Goal: Obtain resource: Download file/media

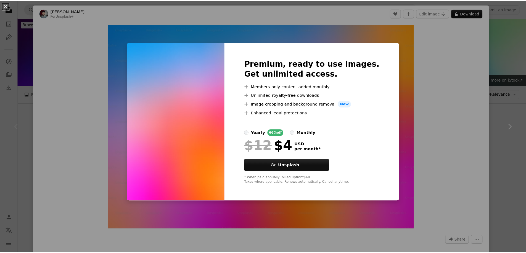
scroll to position [110, 0]
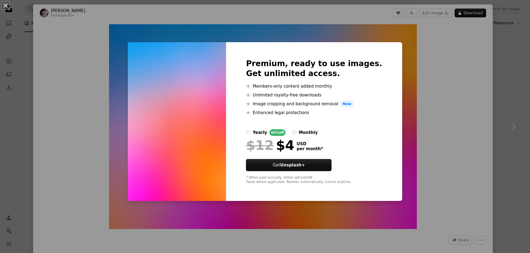
click at [463, 118] on div "An X shape Premium, ready to use images. Get unlimited access. A plus sign Memb…" at bounding box center [265, 126] width 530 height 253
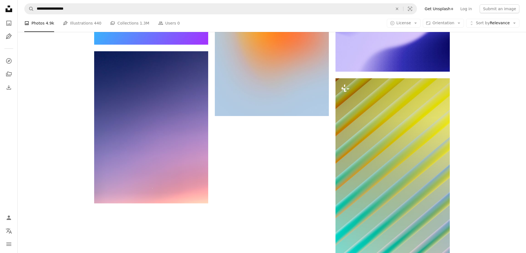
scroll to position [690, 0]
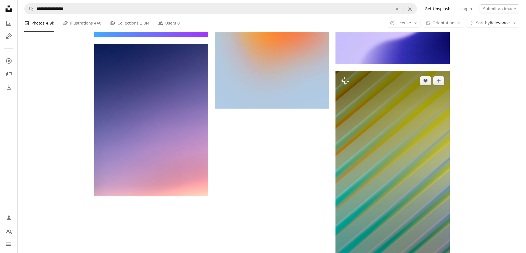
click at [408, 124] on img at bounding box center [392, 170] width 114 height 199
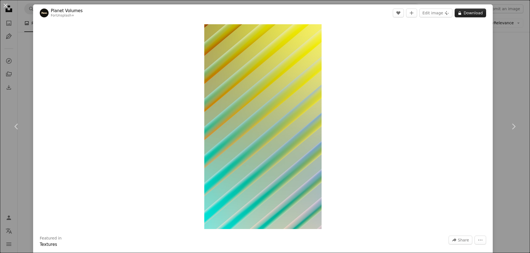
click at [466, 12] on button "A lock Download" at bounding box center [469, 13] width 31 height 9
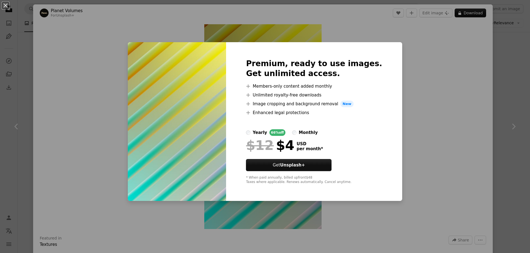
click at [89, 32] on div "An X shape Premium, ready to use images. Get unlimited access. A plus sign Memb…" at bounding box center [265, 126] width 530 height 253
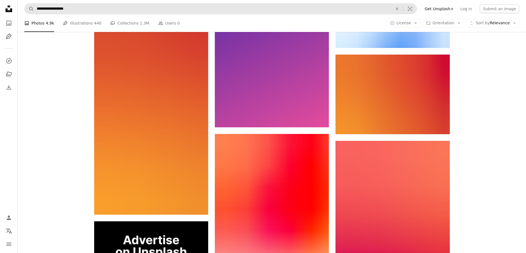
scroll to position [966, 0]
